Goal: Task Accomplishment & Management: Use online tool/utility

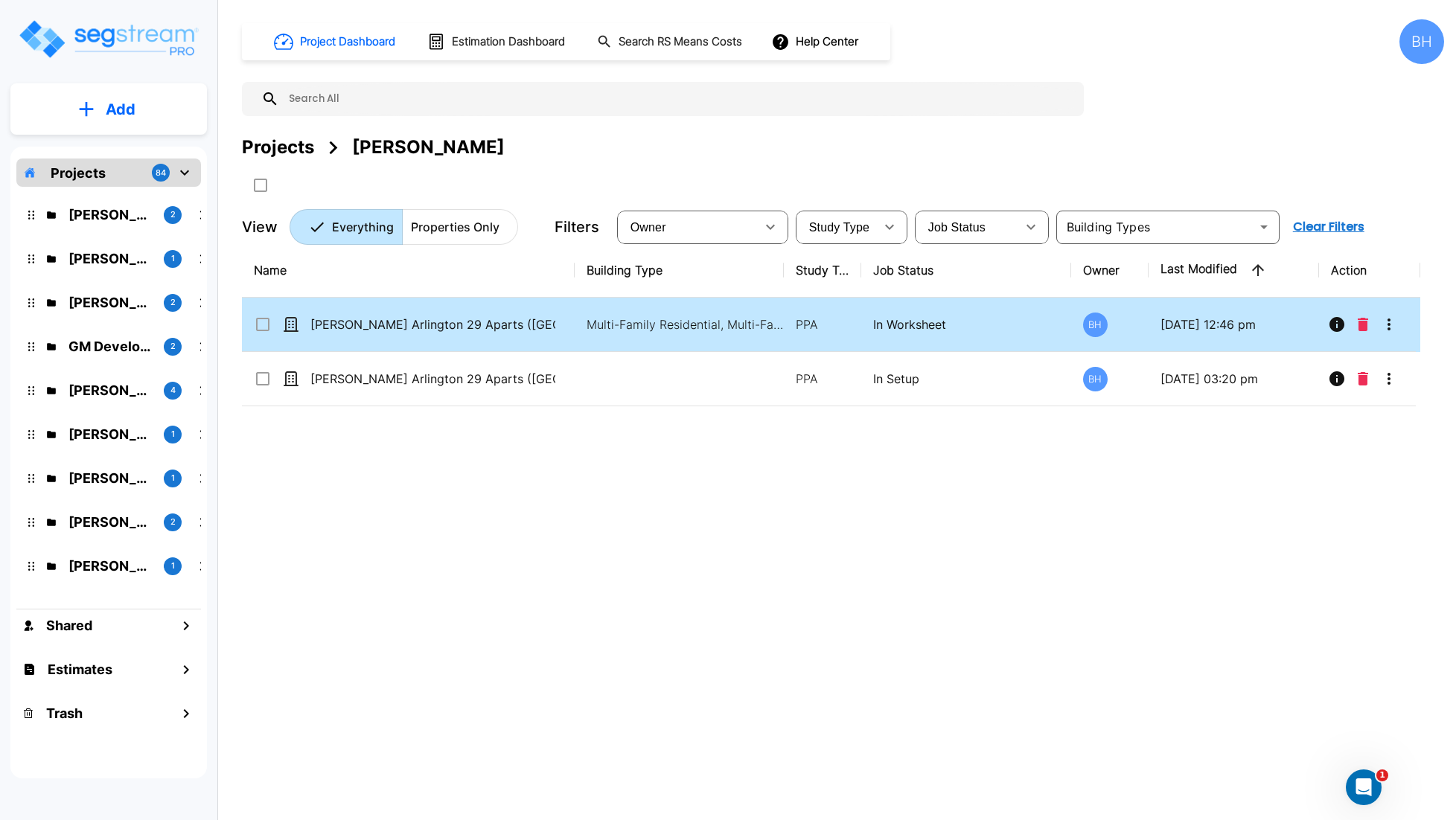
click at [552, 342] on td "[PERSON_NAME] Arlington 29 Aparts ([GEOGRAPHIC_DATA])" at bounding box center [408, 325] width 333 height 54
checkbox input "true"
click at [552, 342] on td "[PERSON_NAME] Arlington 29 Aparts ([GEOGRAPHIC_DATA])" at bounding box center [408, 325] width 333 height 54
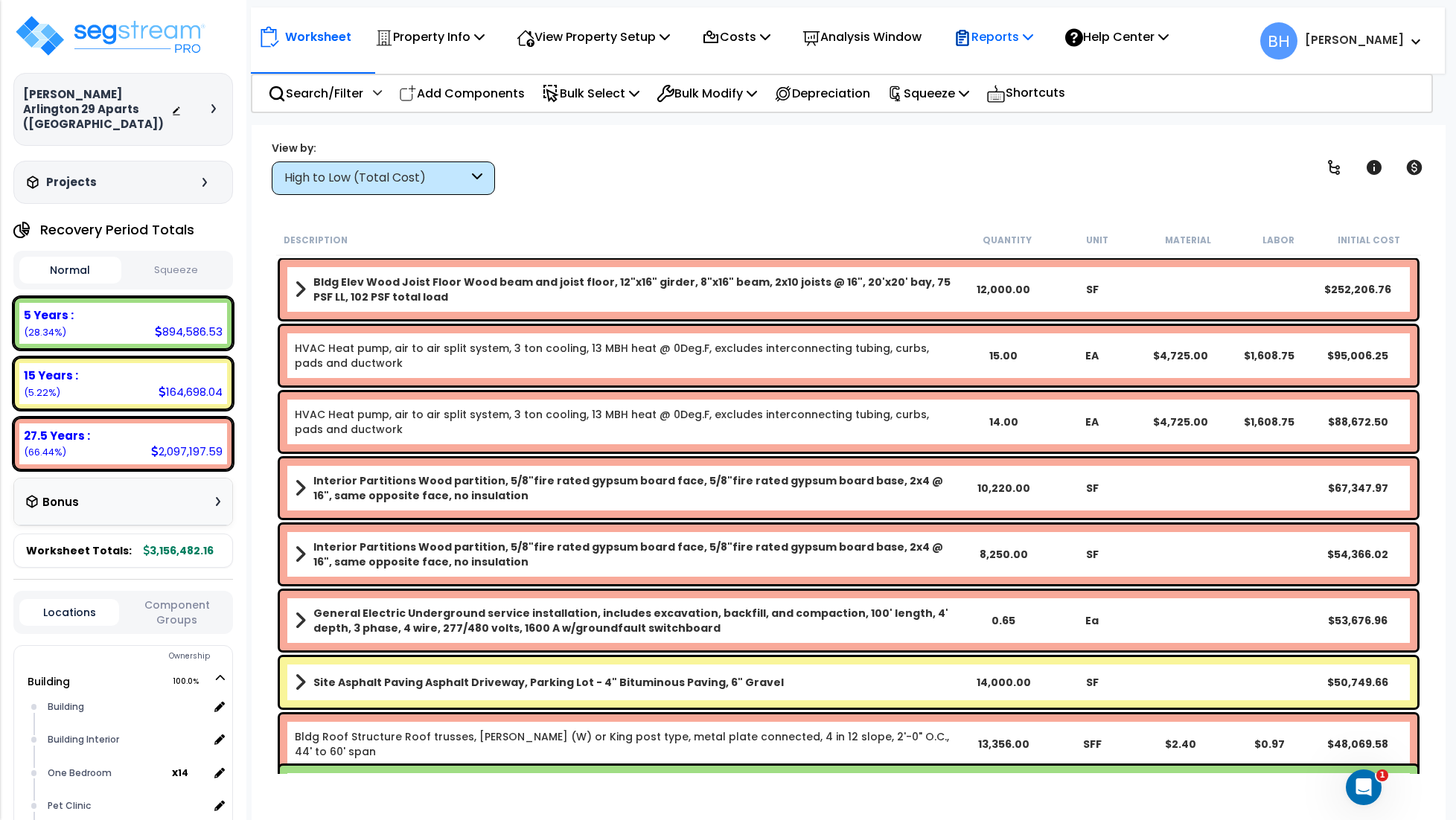
click at [1011, 29] on p "Reports" at bounding box center [994, 36] width 80 height 20
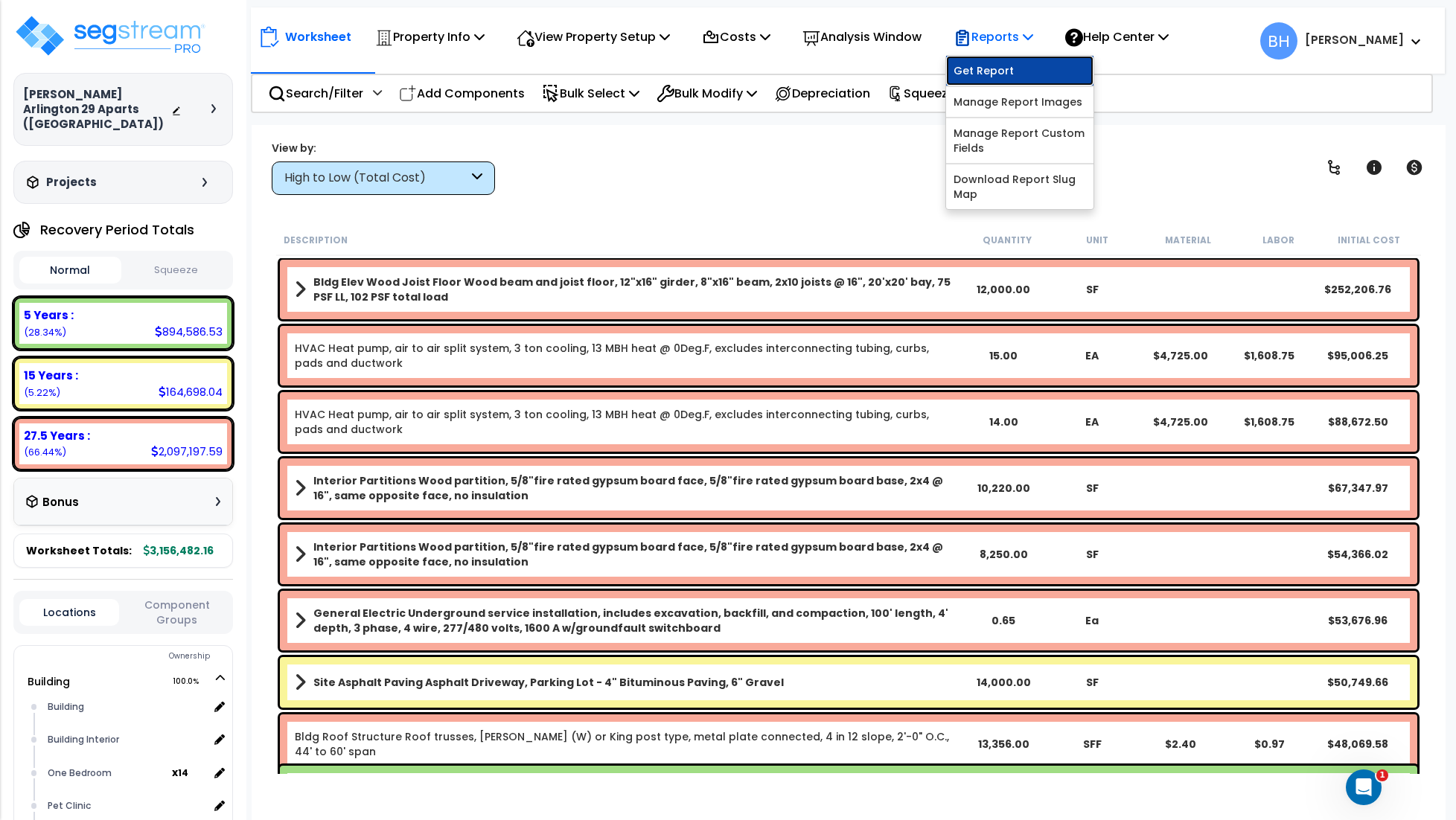
click at [990, 67] on link "Get Report" at bounding box center [1020, 70] width 147 height 30
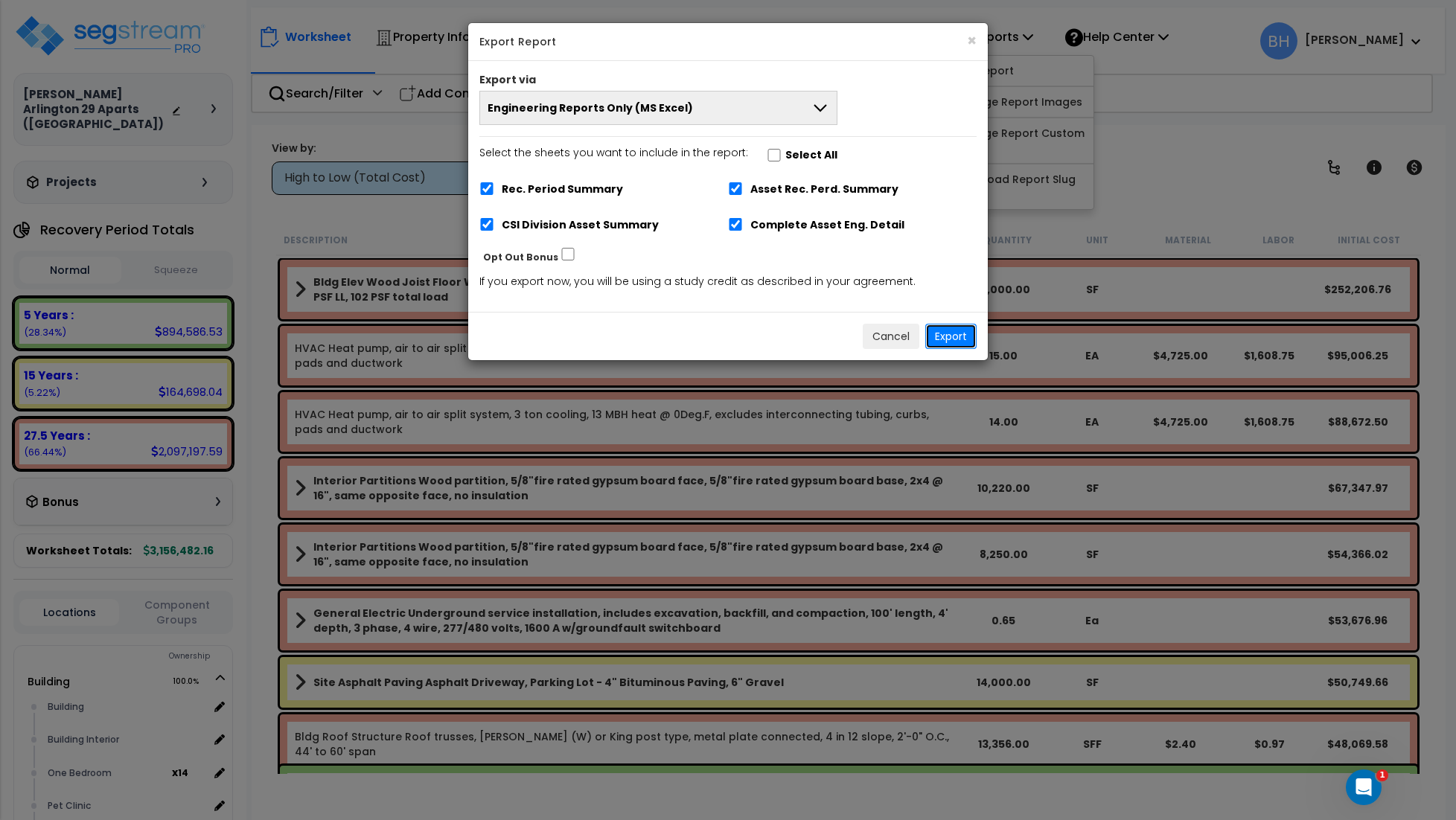
click at [949, 341] on button "Export" at bounding box center [951, 337] width 51 height 26
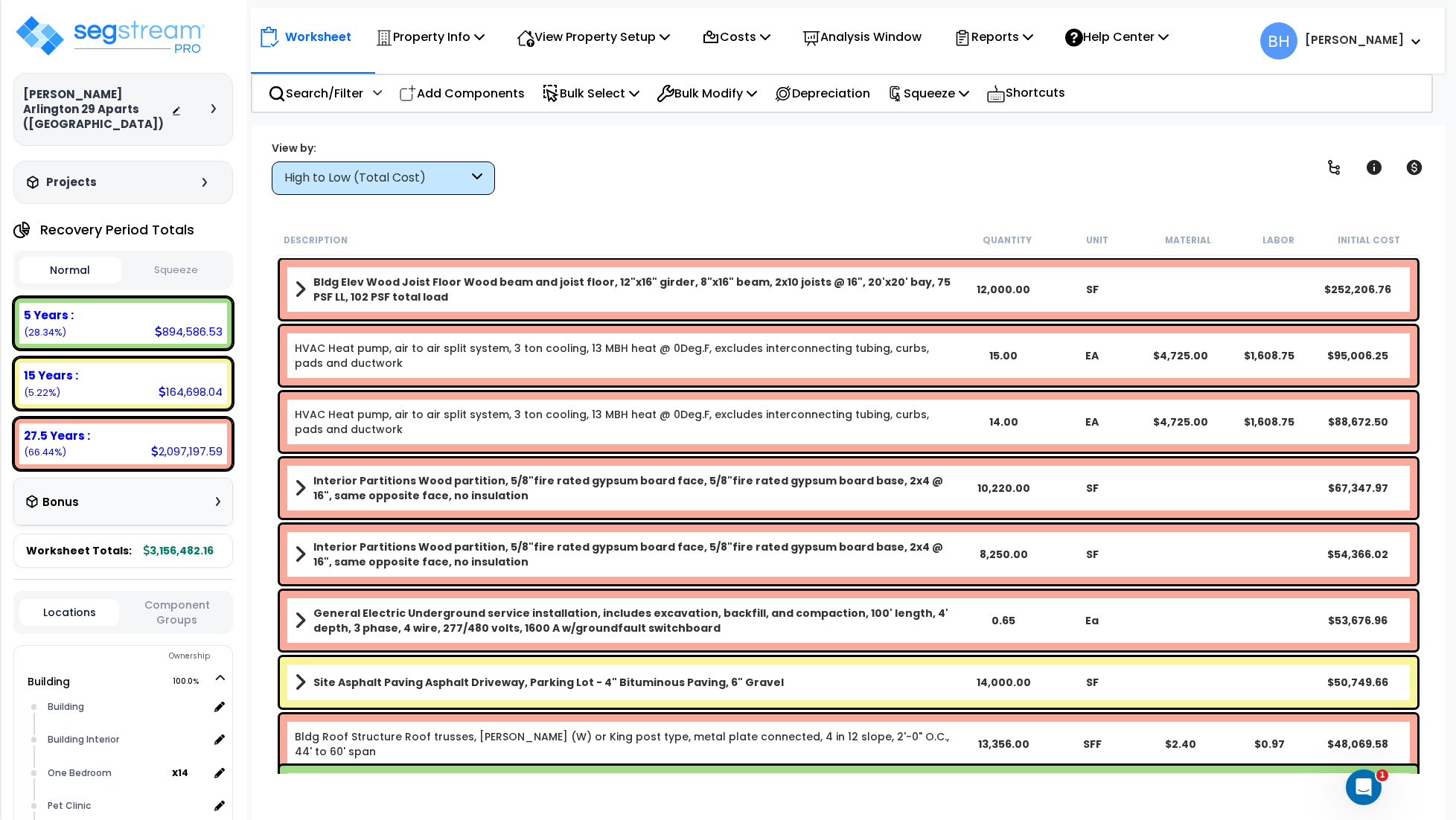
drag, startPoint x: 858, startPoint y: 185, endPoint x: 938, endPoint y: 132, distance: 96.0
click at [859, 184] on div "View by: High to Low (Total Cost) High to Low (Total Cost)" at bounding box center [848, 167] width 1164 height 55
click at [1013, 42] on p "Reports" at bounding box center [994, 36] width 80 height 20
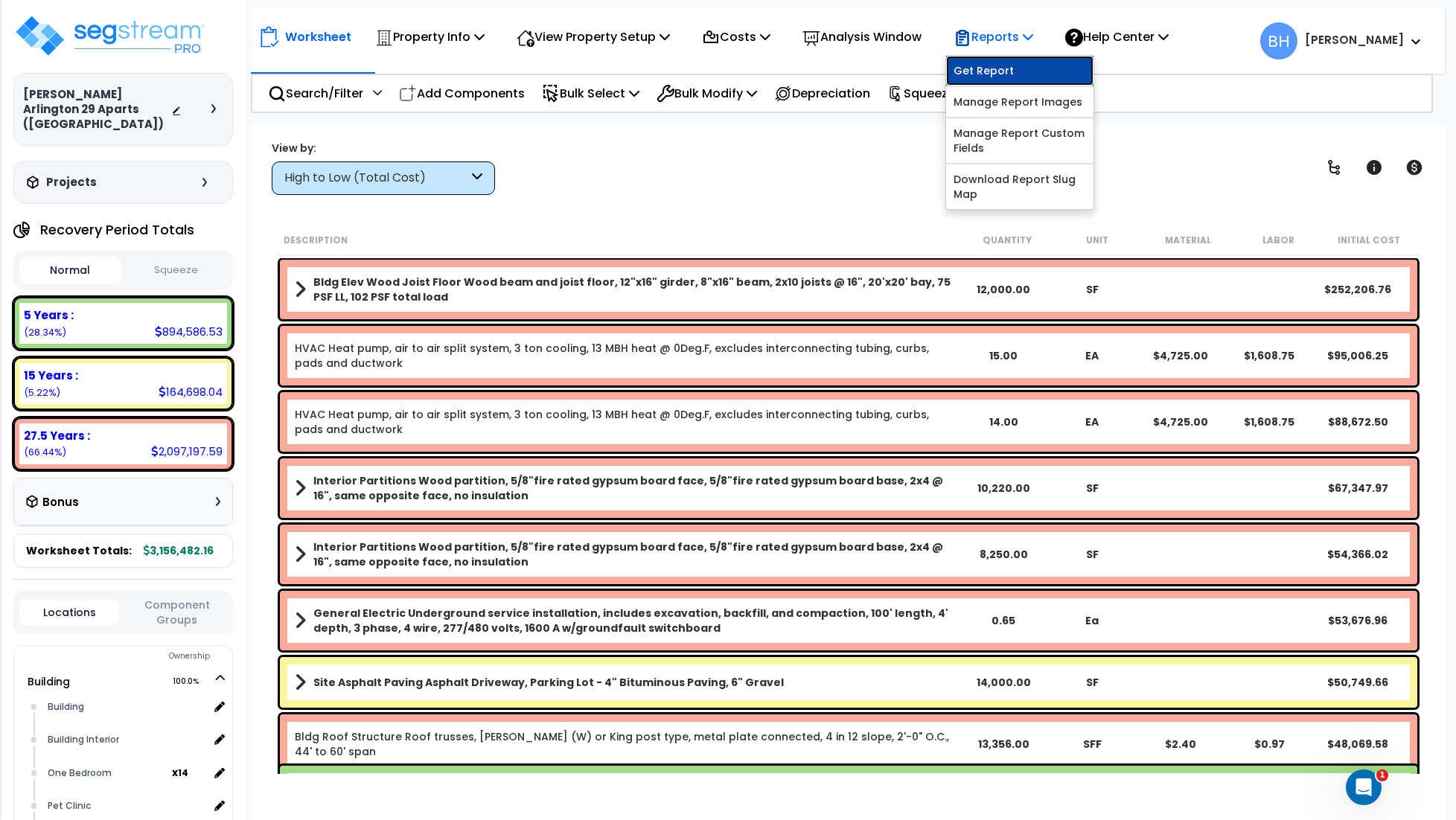
click at [1015, 71] on link "Get Report" at bounding box center [1020, 70] width 147 height 30
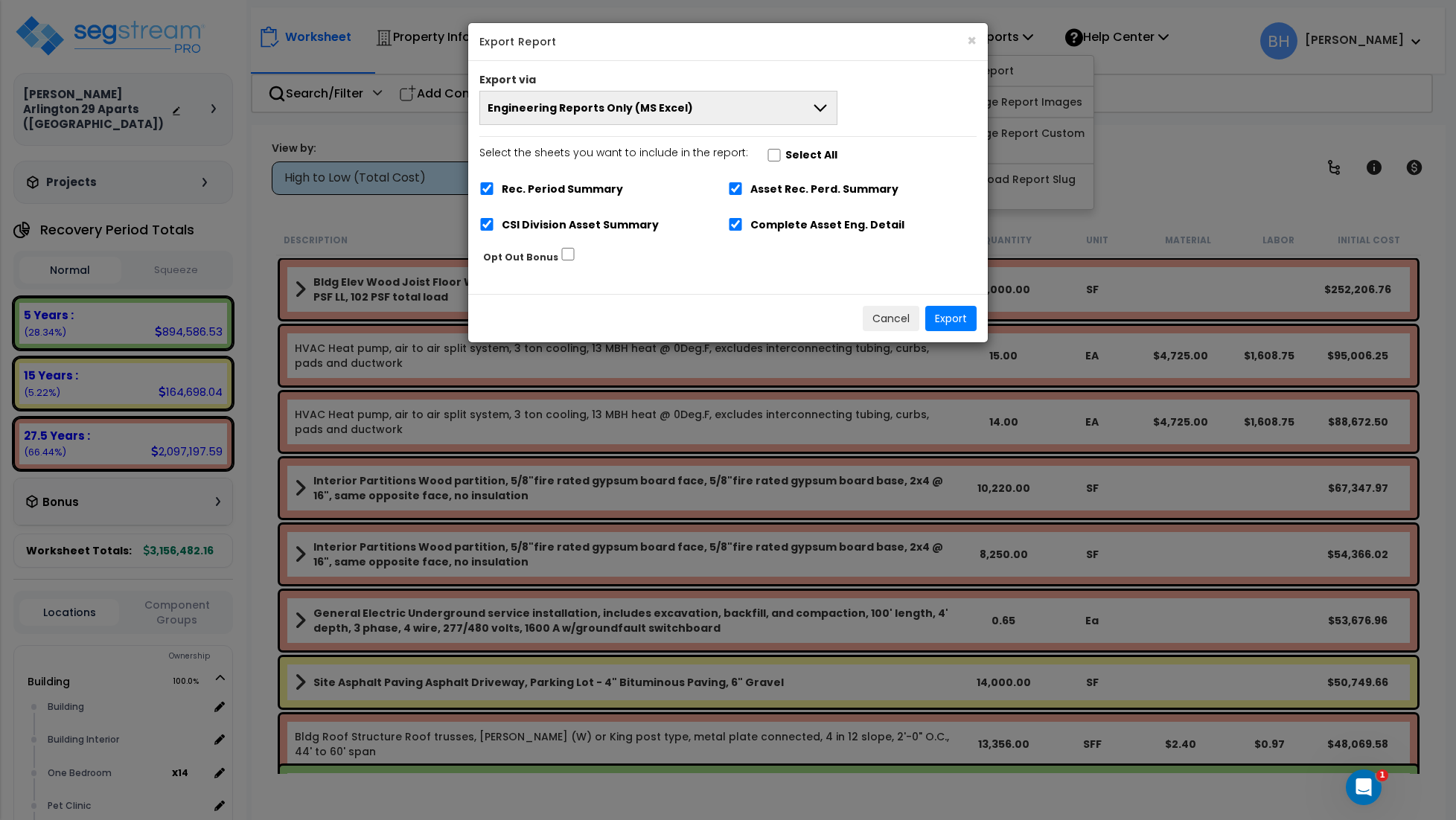
drag, startPoint x: 724, startPoint y: 110, endPoint x: 691, endPoint y: 145, distance: 48.1
click at [724, 110] on button "Engineering Reports Only (MS Excel)" at bounding box center [658, 108] width 358 height 34
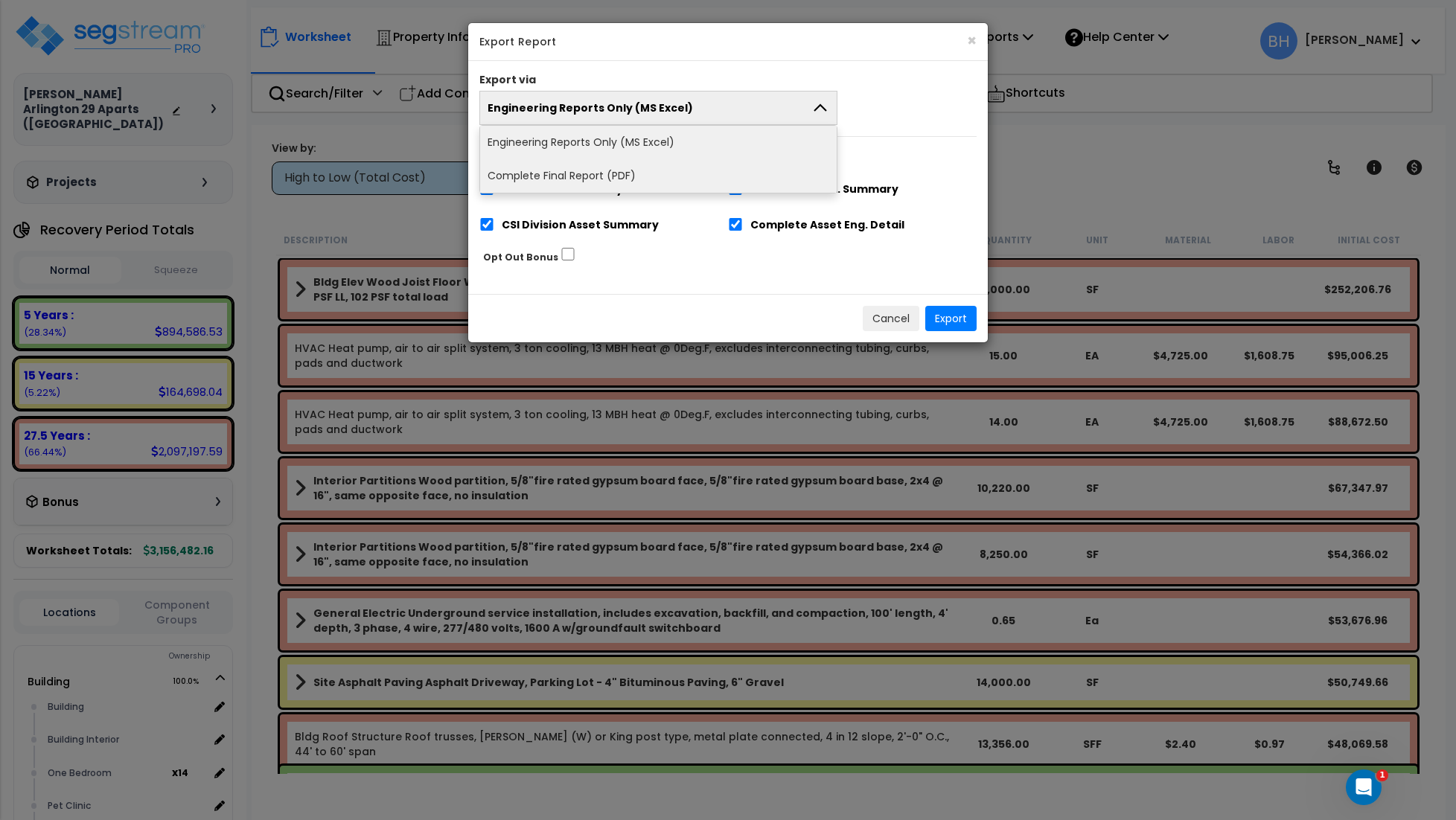
click at [614, 177] on li "Complete Final Report (PDF)" at bounding box center [658, 176] width 357 height 34
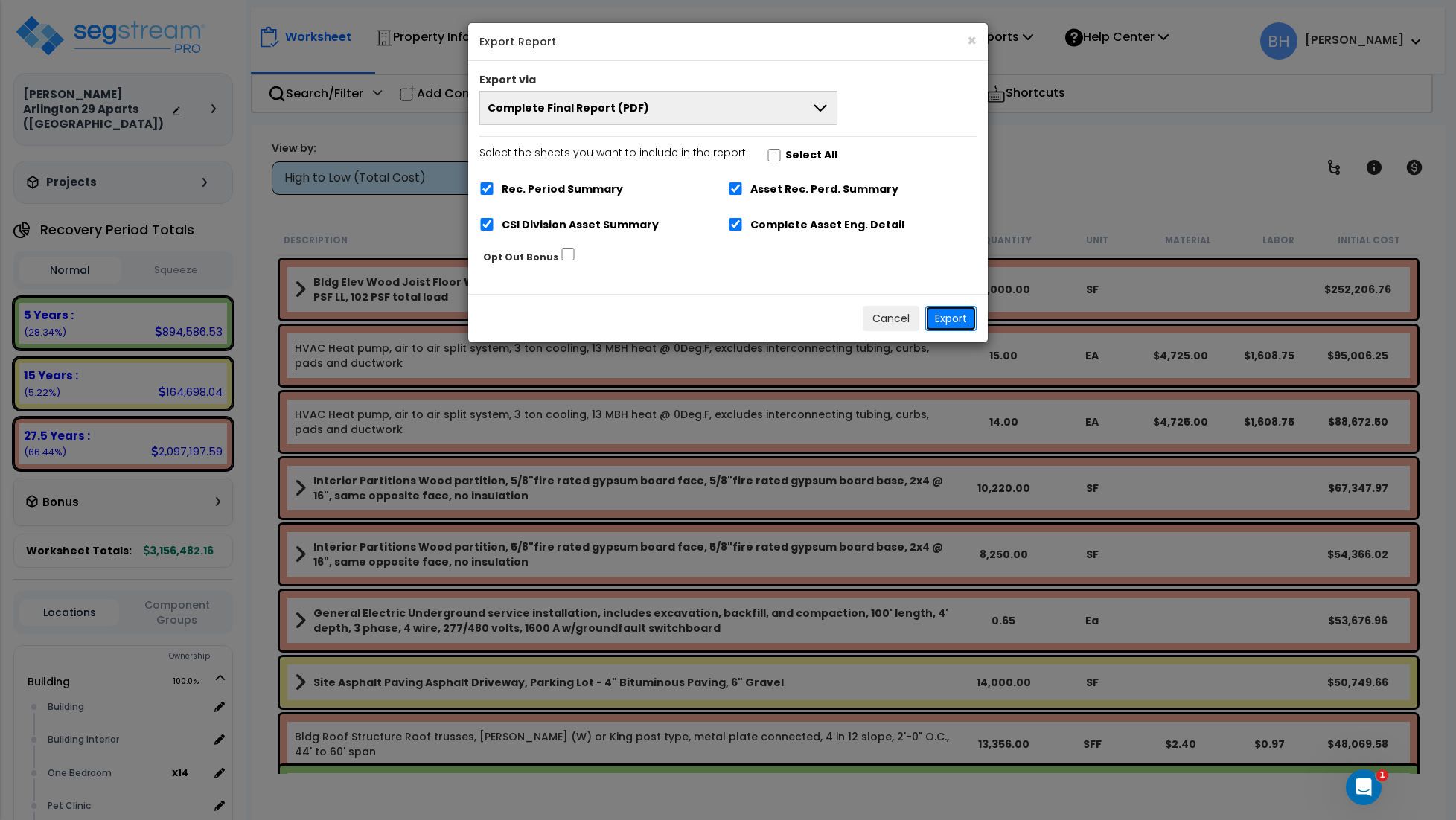
drag, startPoint x: 950, startPoint y: 320, endPoint x: 941, endPoint y: 307, distance: 15.8
click at [949, 320] on button "Export" at bounding box center [951, 318] width 51 height 26
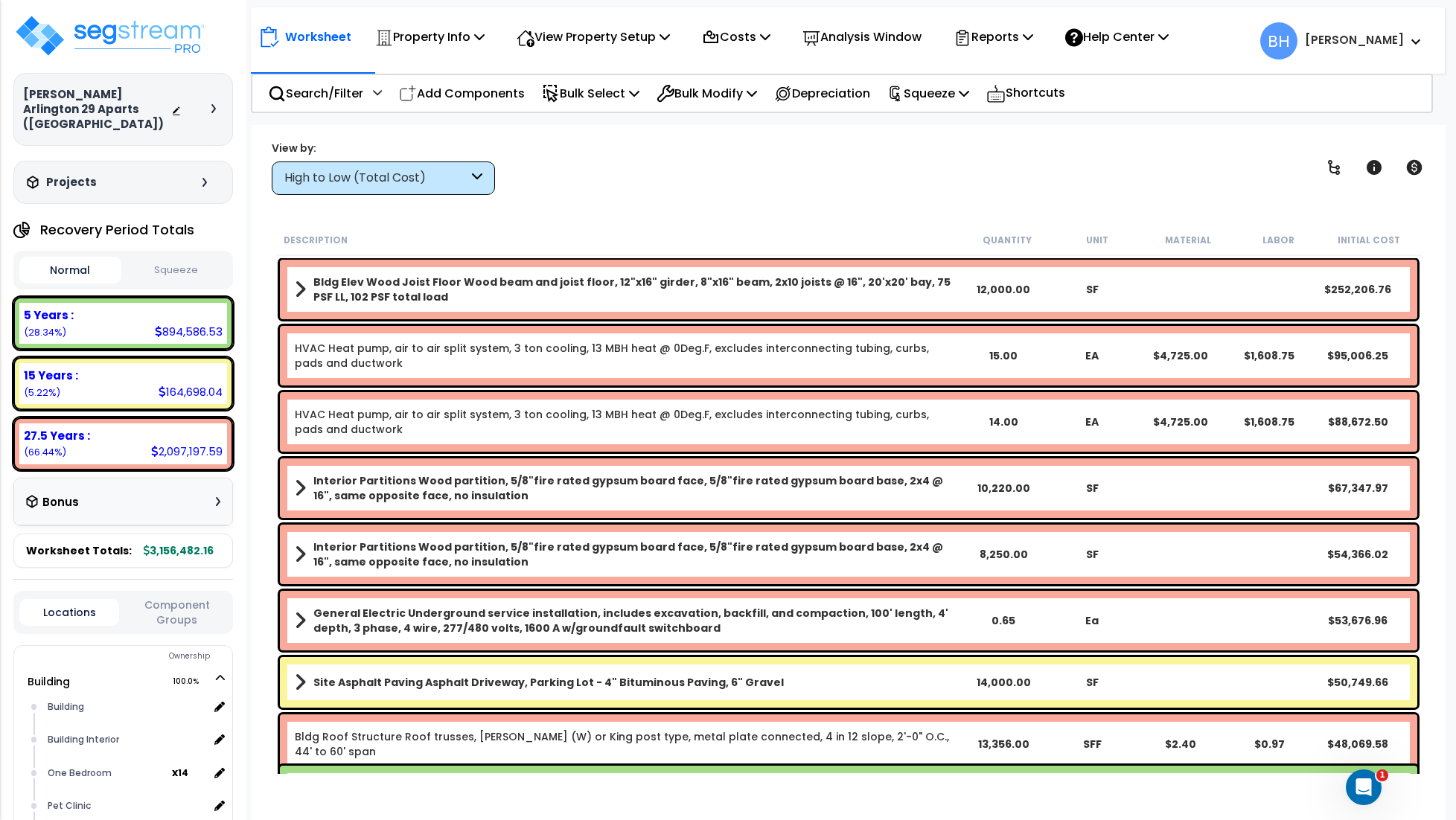
click at [777, 175] on div "View by: High to Low (Total Cost) High to Low (Total Cost)" at bounding box center [848, 167] width 1164 height 55
click at [955, 92] on p "Squeeze" at bounding box center [928, 93] width 82 height 20
drag, startPoint x: 946, startPoint y: 132, endPoint x: 936, endPoint y: 134, distance: 10.2
click at [946, 132] on link "Squeeze" at bounding box center [954, 126] width 147 height 30
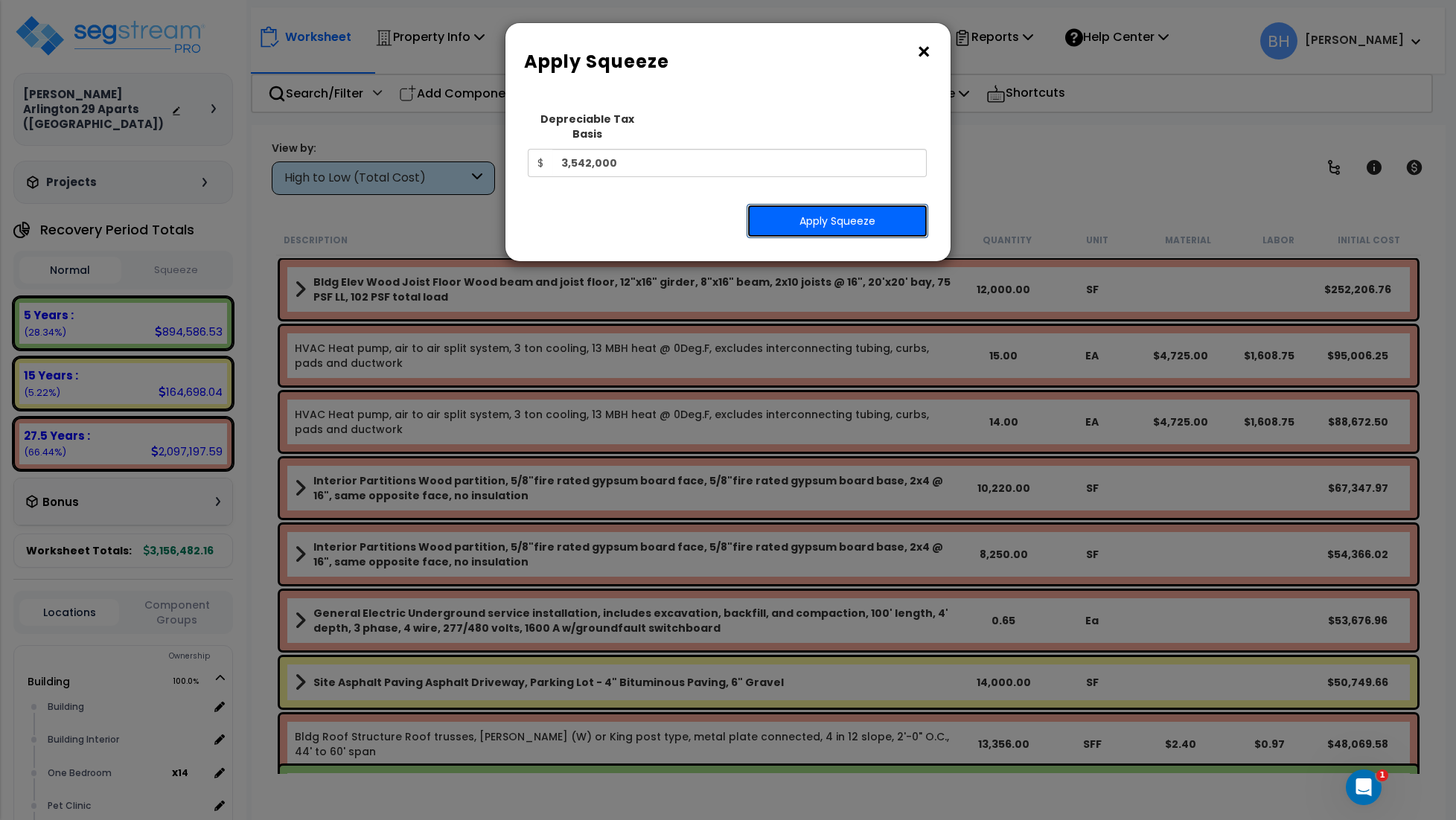
click at [825, 209] on button "Apply Squeeze" at bounding box center [837, 221] width 182 height 34
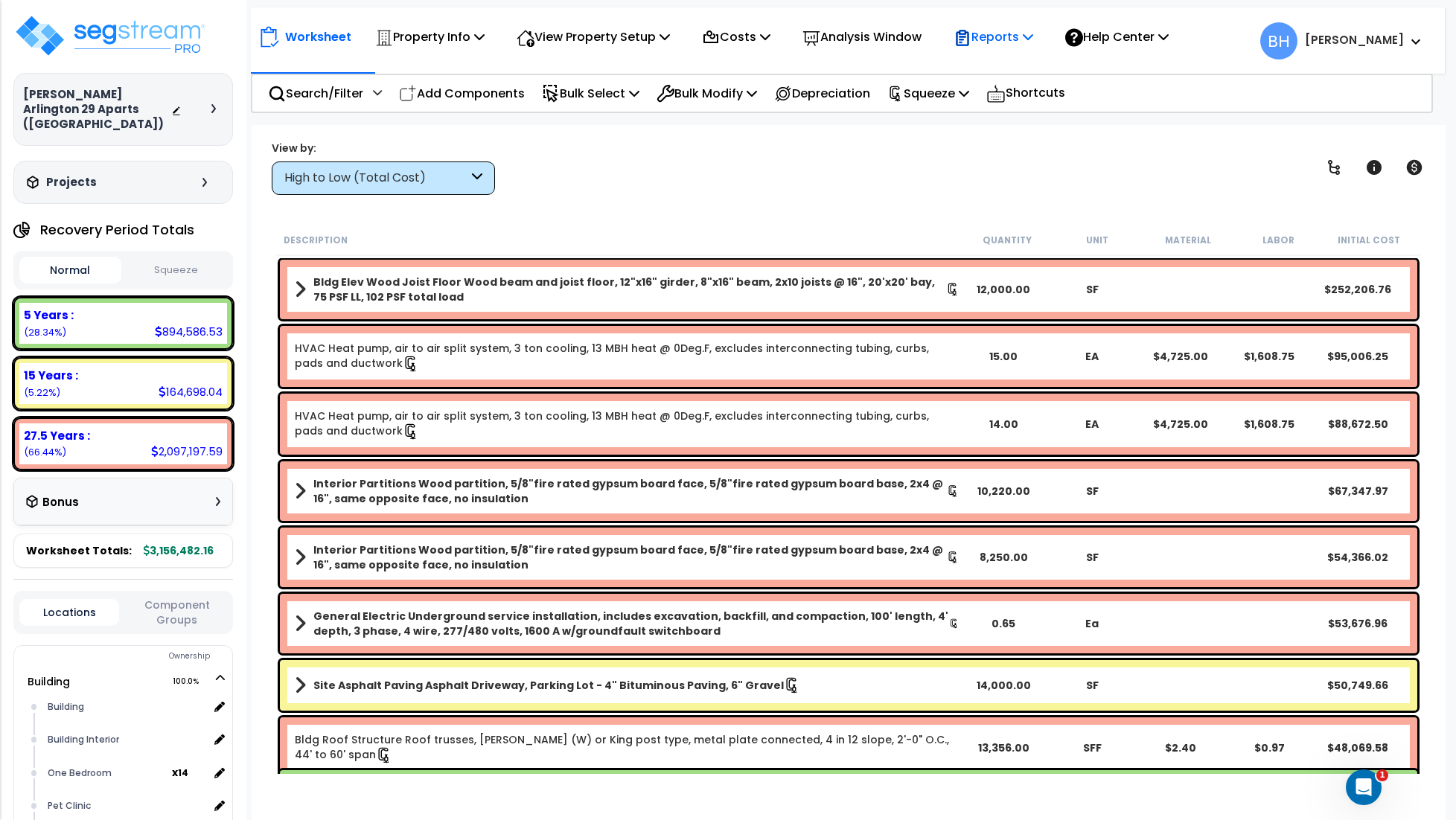
click at [997, 31] on p "Reports" at bounding box center [994, 36] width 80 height 20
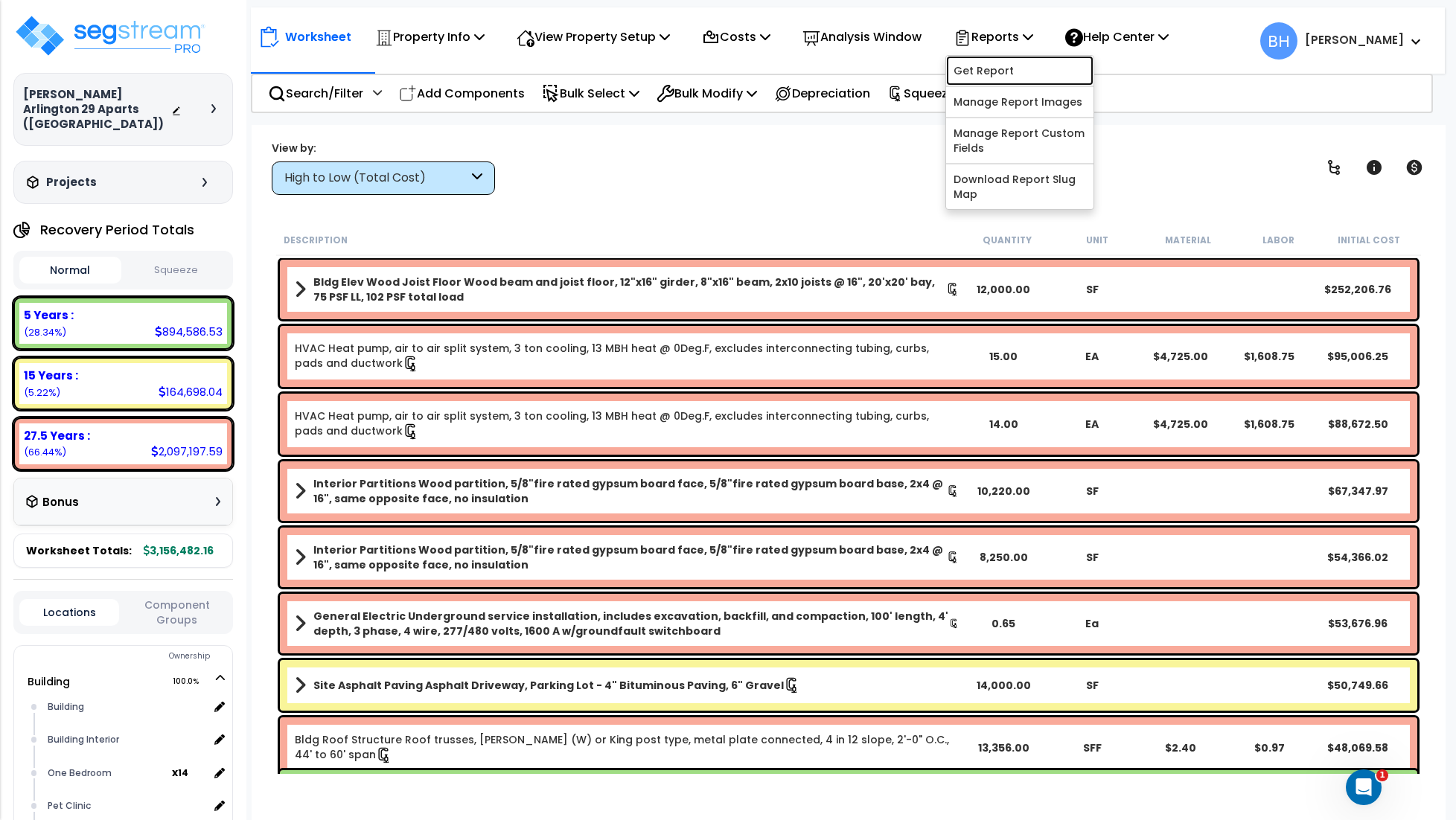
drag, startPoint x: 991, startPoint y: 59, endPoint x: 974, endPoint y: 77, distance: 24.8
click at [991, 59] on link "Get Report" at bounding box center [1020, 70] width 147 height 30
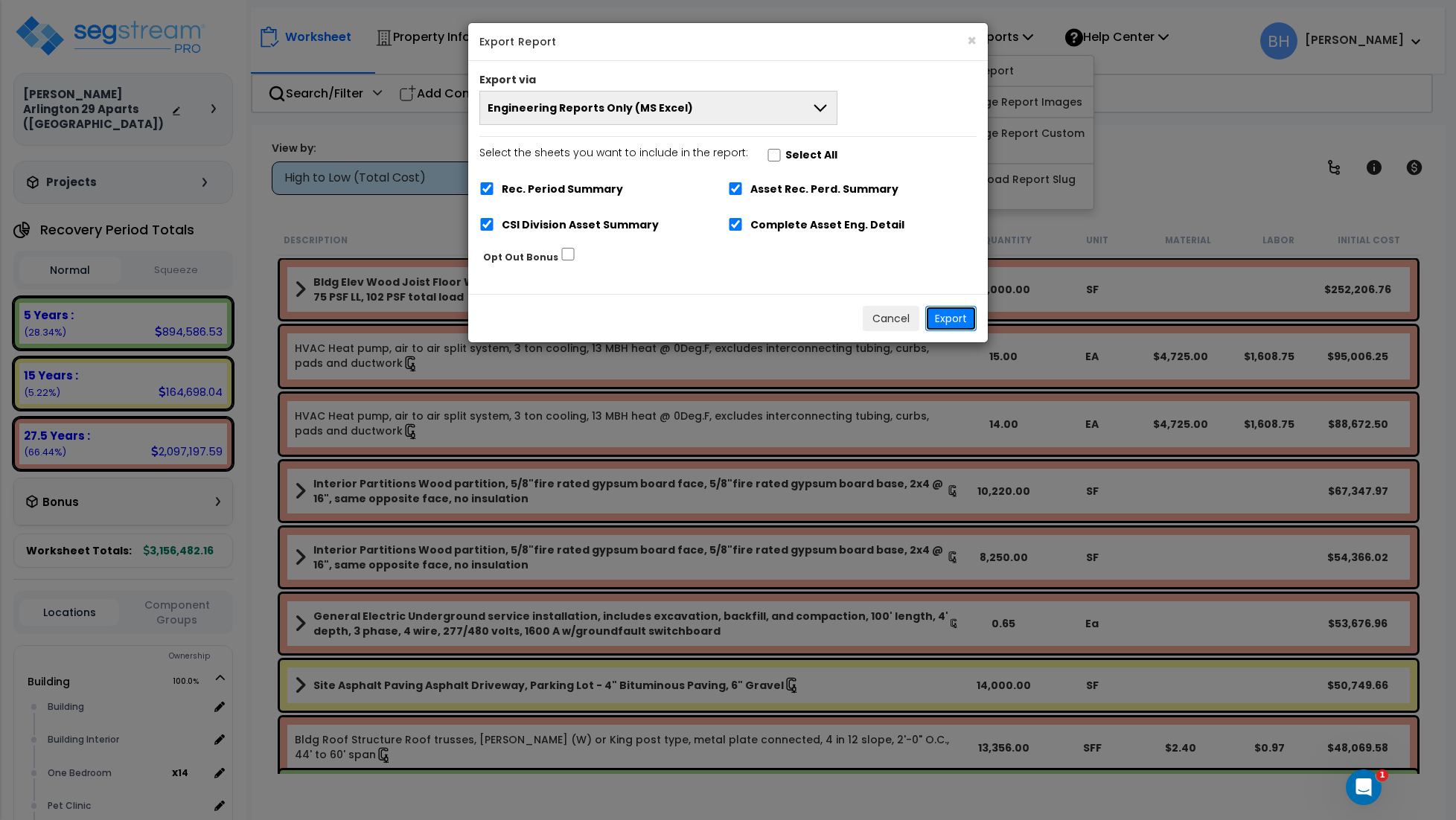
click at [958, 317] on button "Export" at bounding box center [951, 318] width 51 height 26
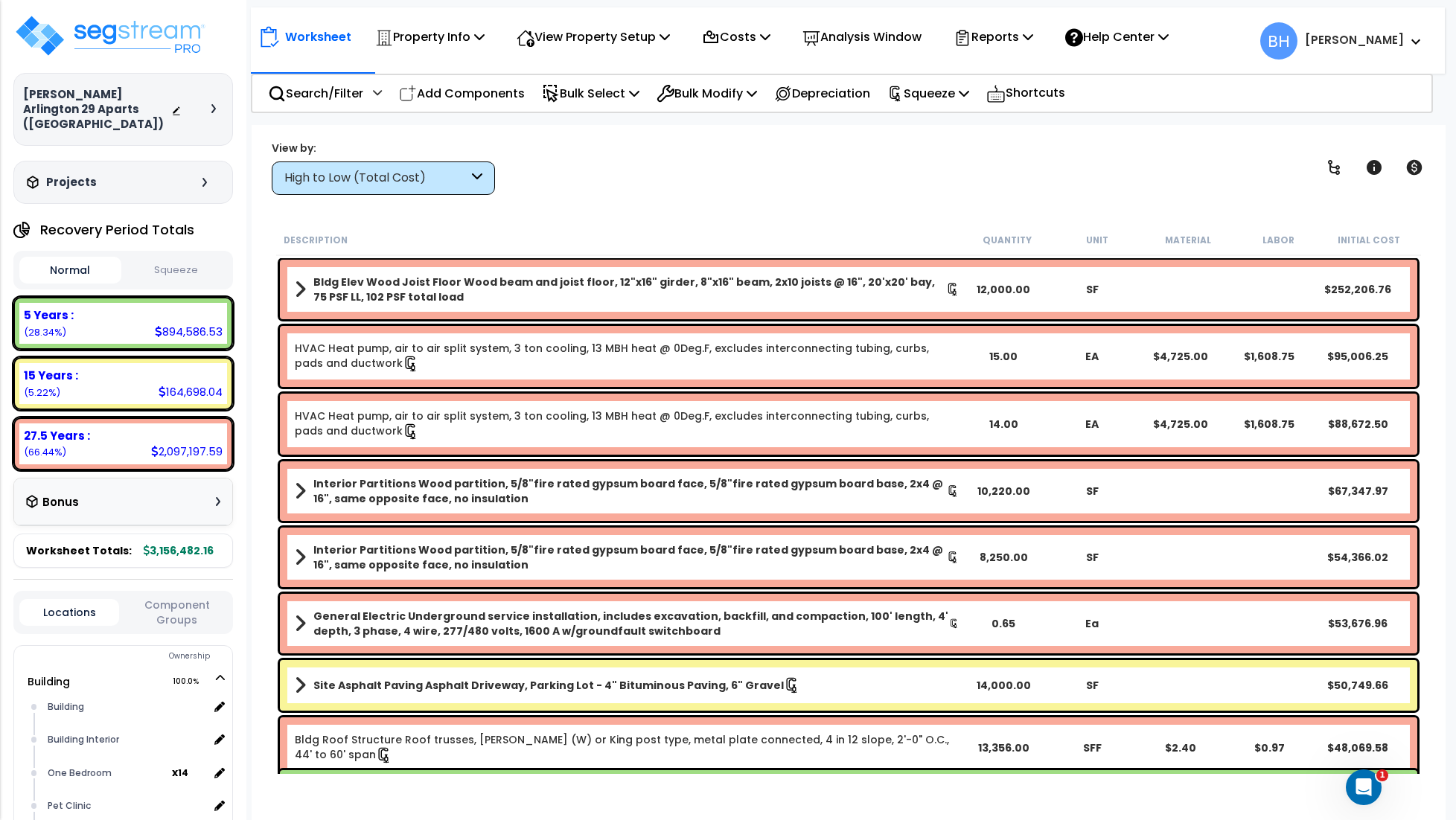
click at [881, 198] on div "Worksheet Property Info Property Setup Add Property Unit Template property Clon…" at bounding box center [849, 534] width 1194 height 820
click at [992, 38] on p "Reports" at bounding box center [994, 36] width 80 height 20
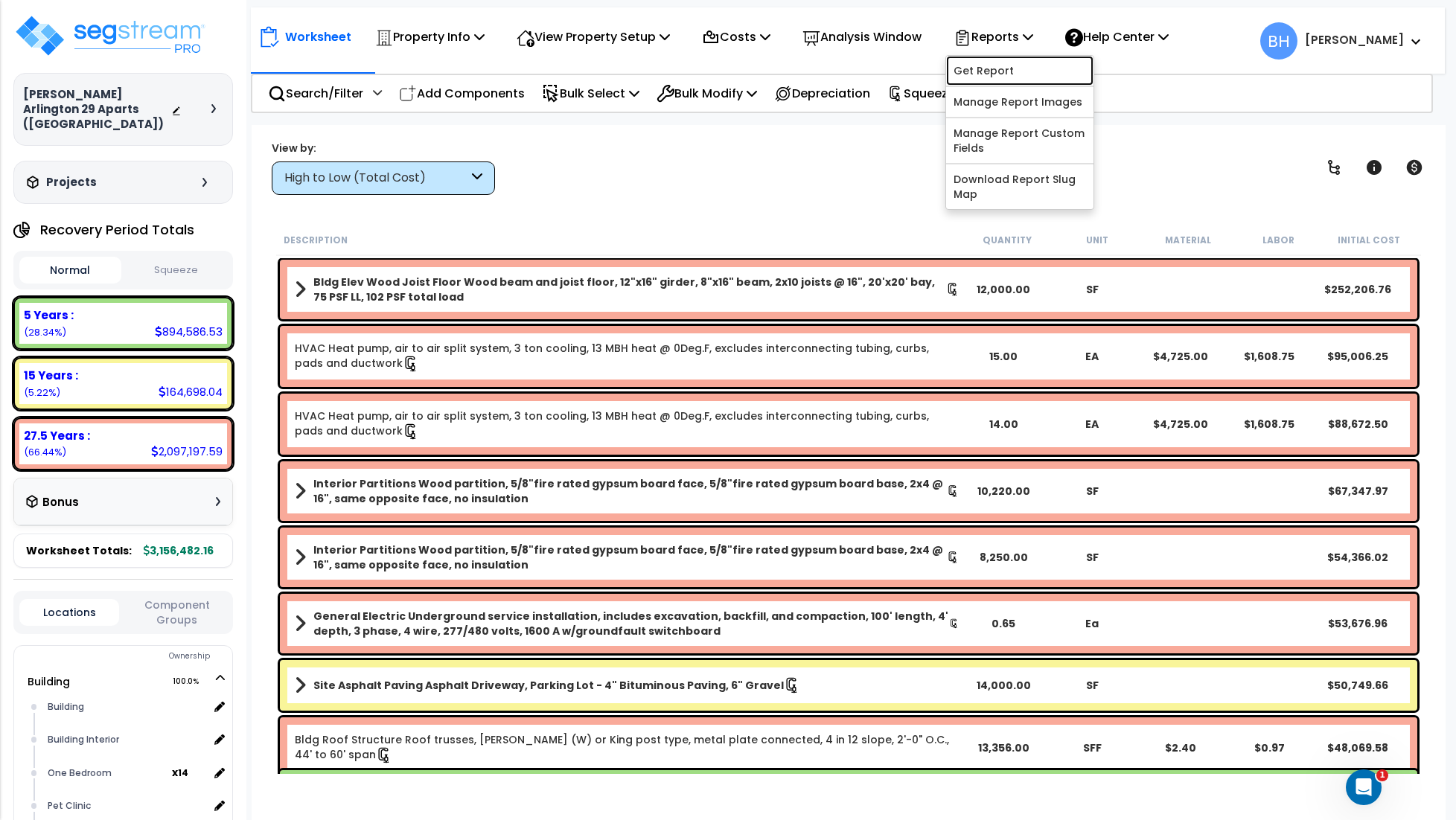
click at [1001, 73] on link "Get Report" at bounding box center [1020, 70] width 147 height 30
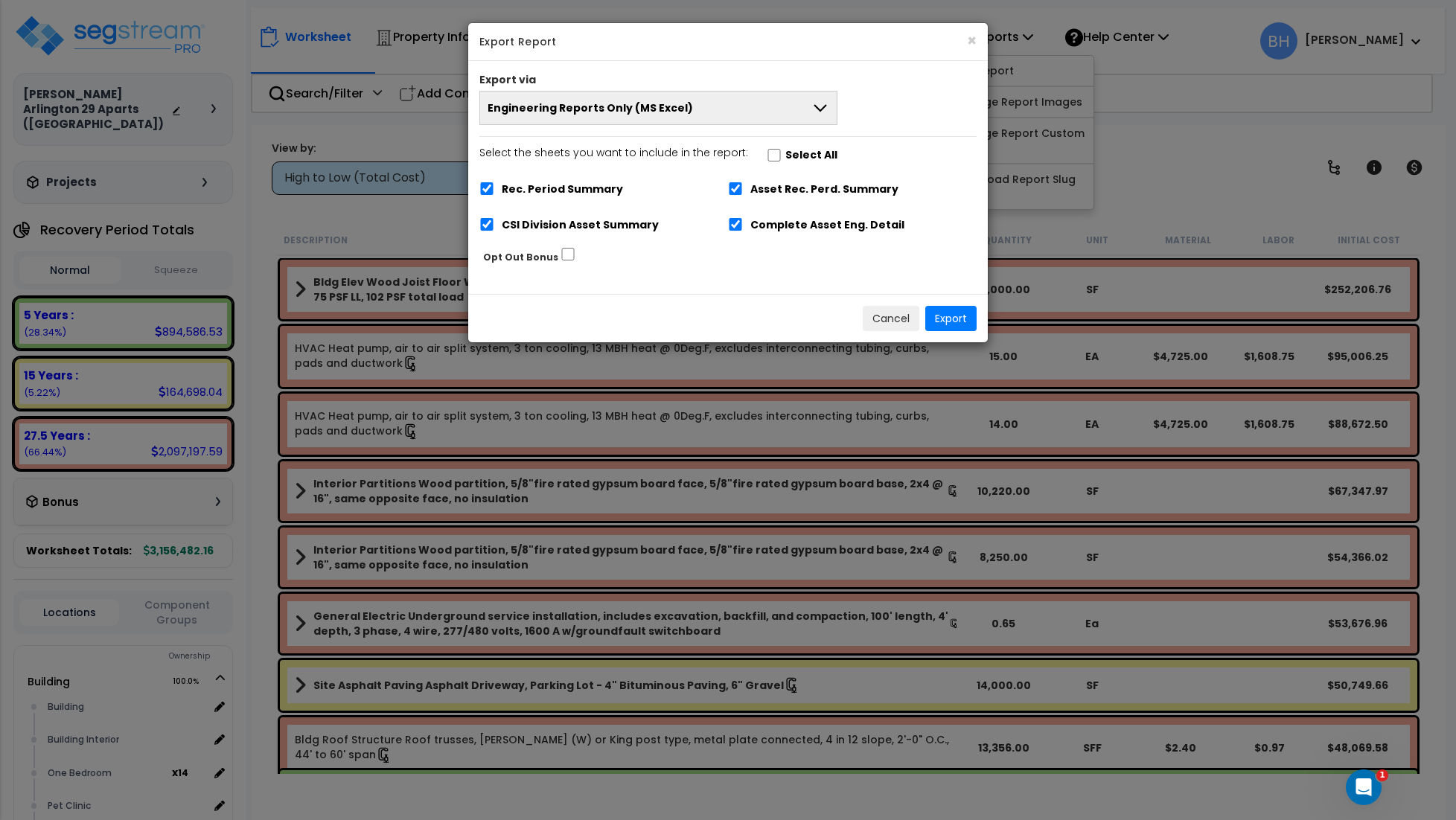
click at [666, 107] on span "Engineering Reports Only (MS Excel)" at bounding box center [590, 108] width 206 height 15
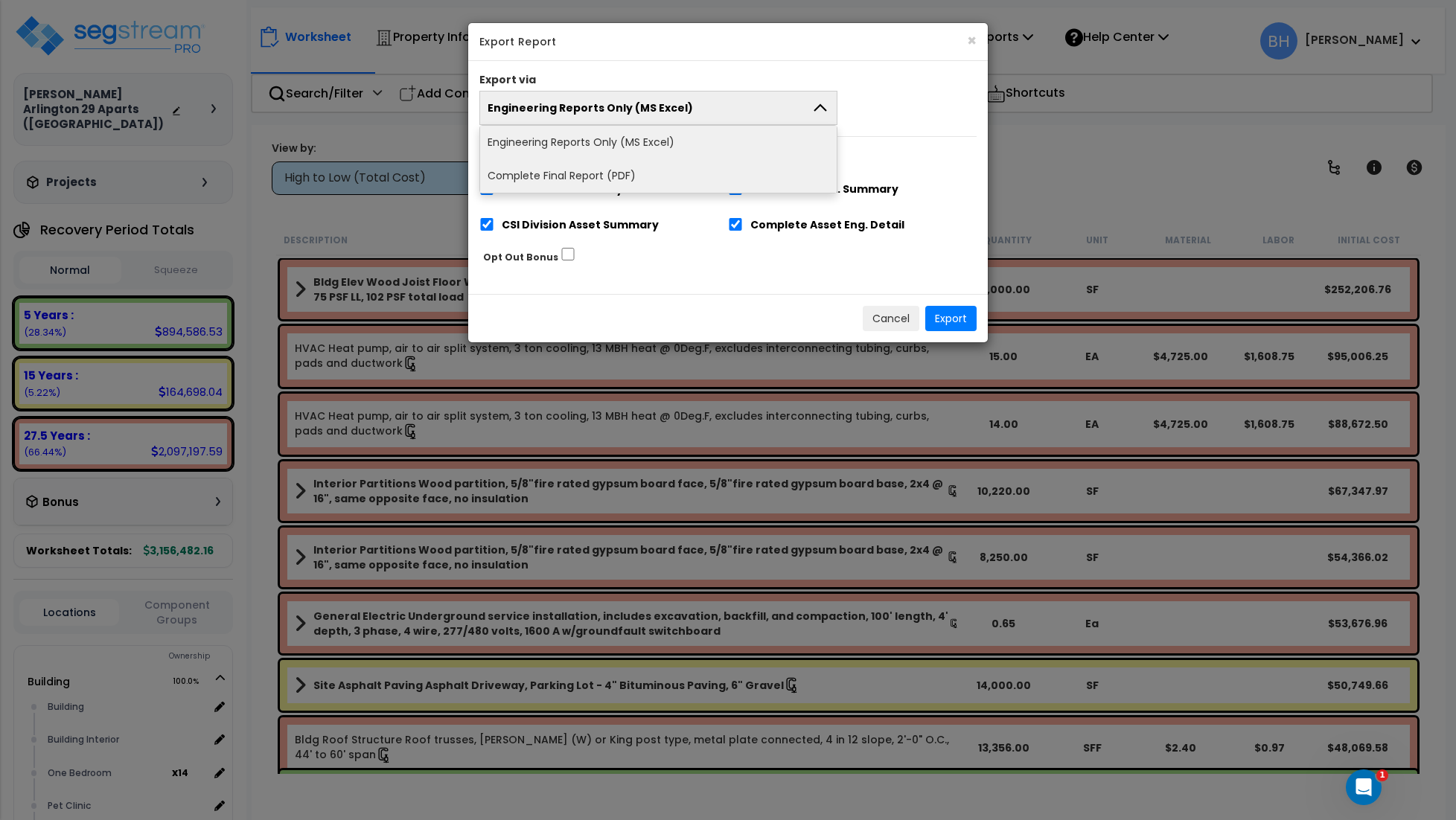
click at [571, 171] on li "Complete Final Report (PDF)" at bounding box center [658, 176] width 357 height 34
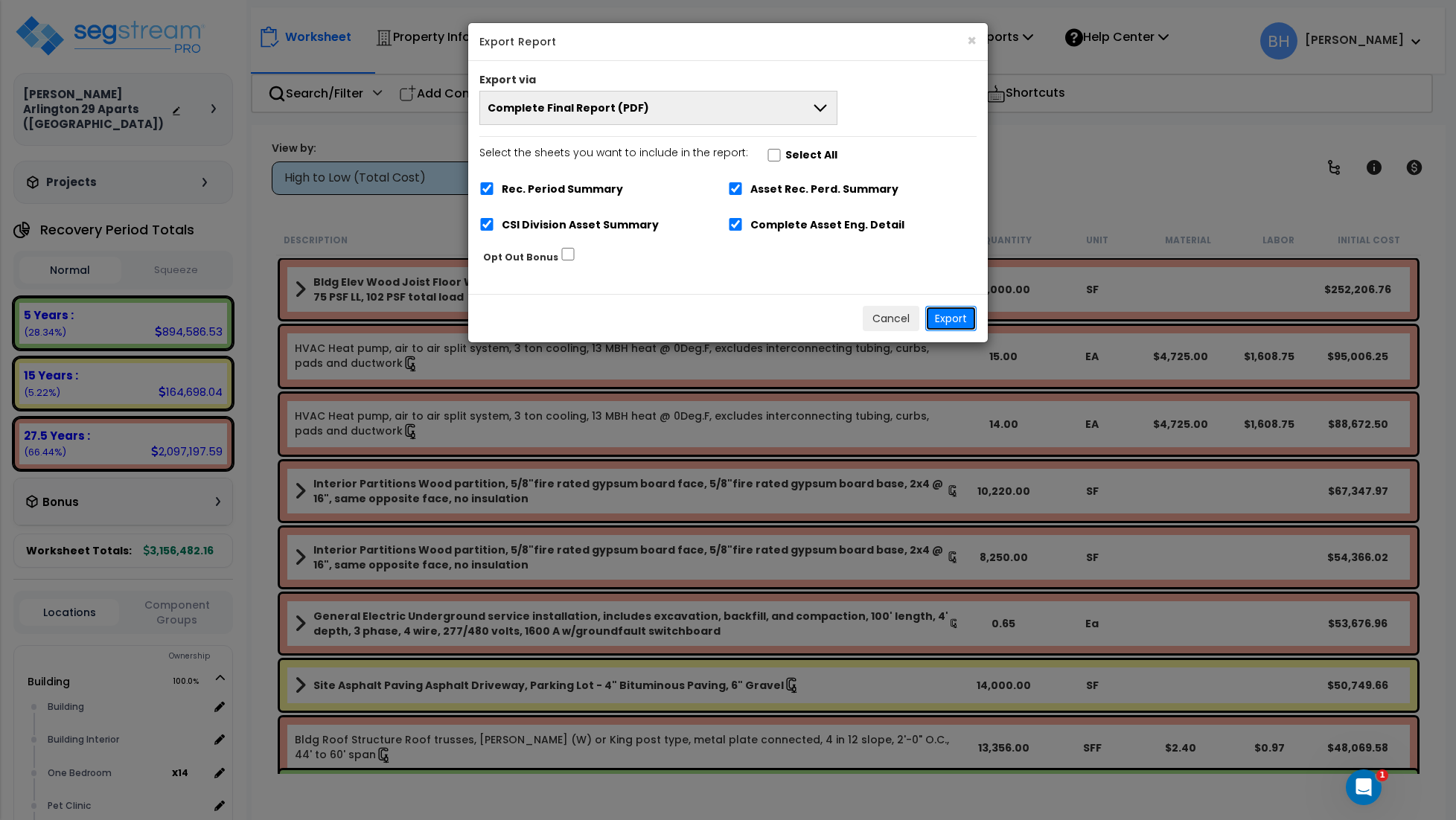
click at [956, 320] on button "Export" at bounding box center [951, 318] width 51 height 26
